Goal: Information Seeking & Learning: Find specific page/section

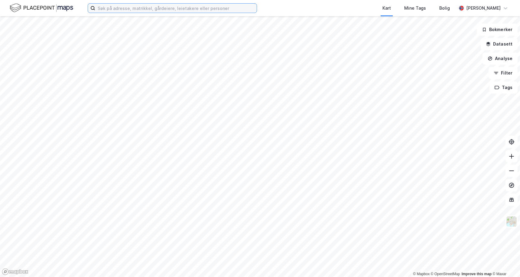
click at [123, 7] on input at bounding box center [175, 8] width 161 height 9
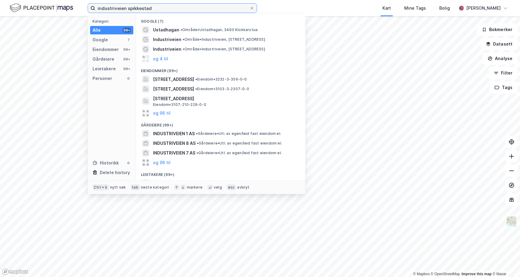
type input "industriveien spikkestad"
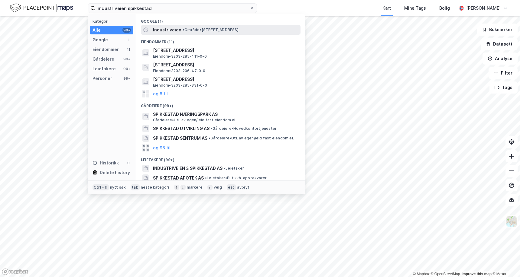
click at [182, 31] on span "•" at bounding box center [183, 29] width 2 height 5
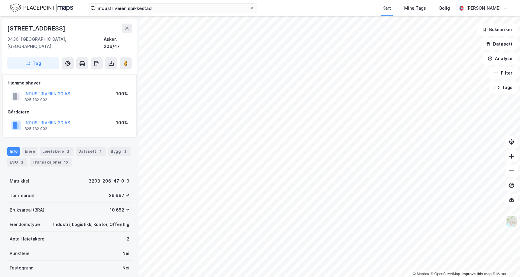
click at [62, 90] on div "INDUSTRIVEIEN 30 AS" at bounding box center [47, 93] width 46 height 7
click at [0, 0] on button "INDUSTRIVEIEN 30 AS" at bounding box center [0, 0] width 0 height 0
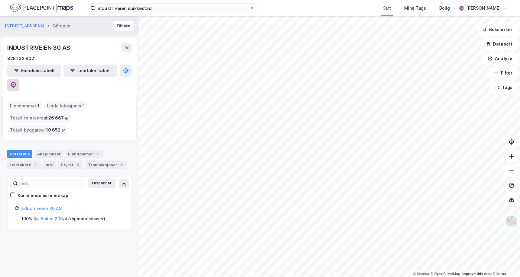
click at [19, 79] on button at bounding box center [13, 85] width 12 height 12
